Goal: Information Seeking & Learning: Learn about a topic

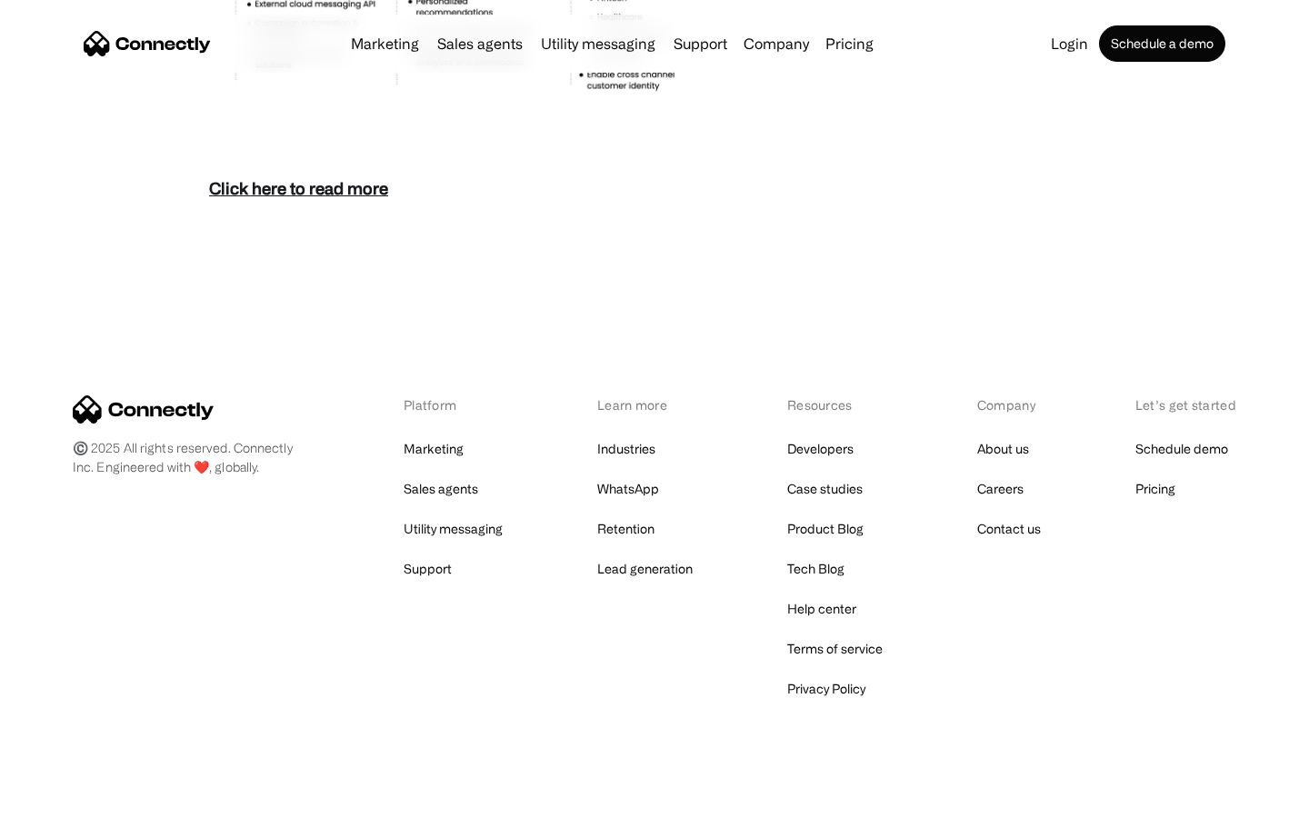
scroll to position [7880, 0]
